Goal: Obtain resource: Download file/media

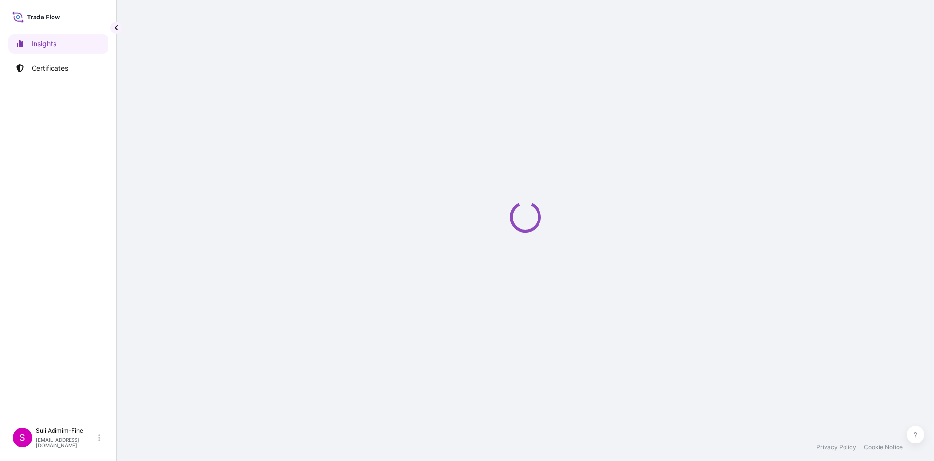
select select "2025"
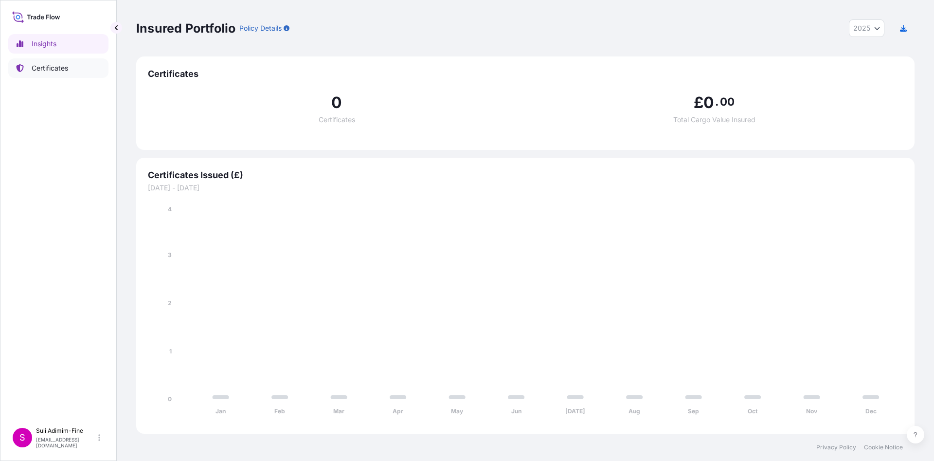
click at [36, 65] on p "Certificates" at bounding box center [50, 68] width 36 height 10
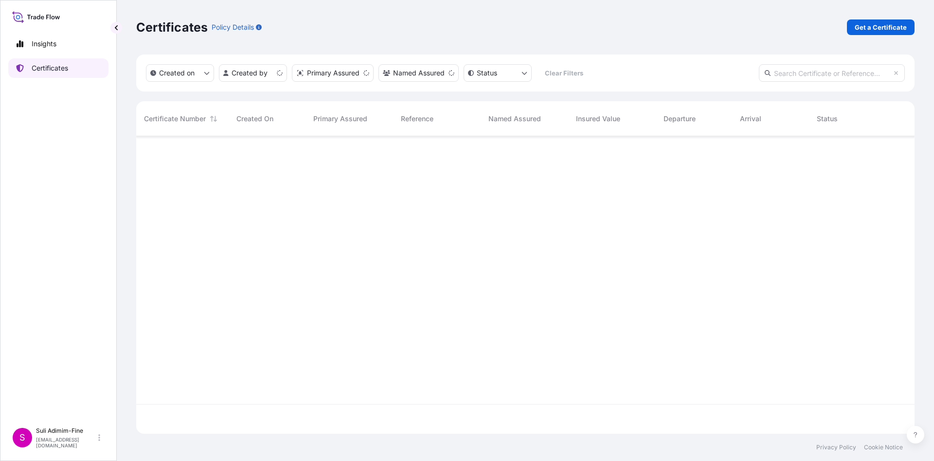
scroll to position [291, 767]
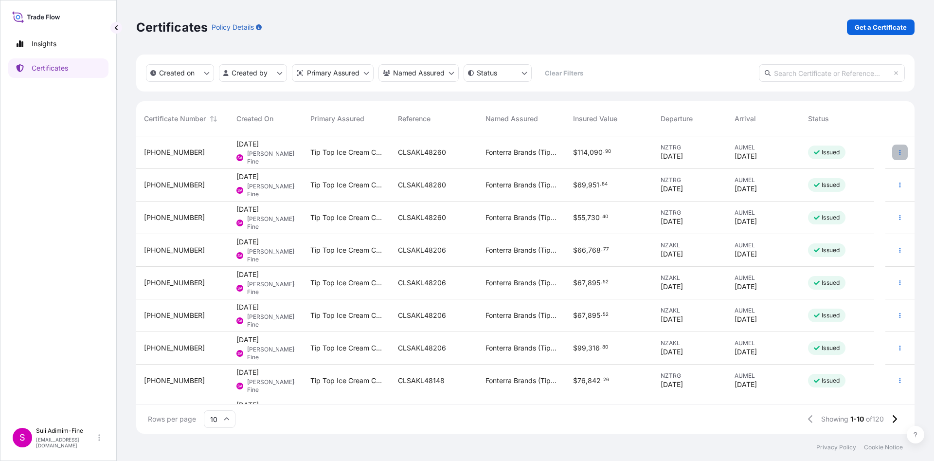
click at [892, 146] on button "button" at bounding box center [900, 153] width 16 height 16
click at [847, 187] on p "Download certificate" at bounding box center [842, 189] width 66 height 10
